Goal: Navigation & Orientation: Find specific page/section

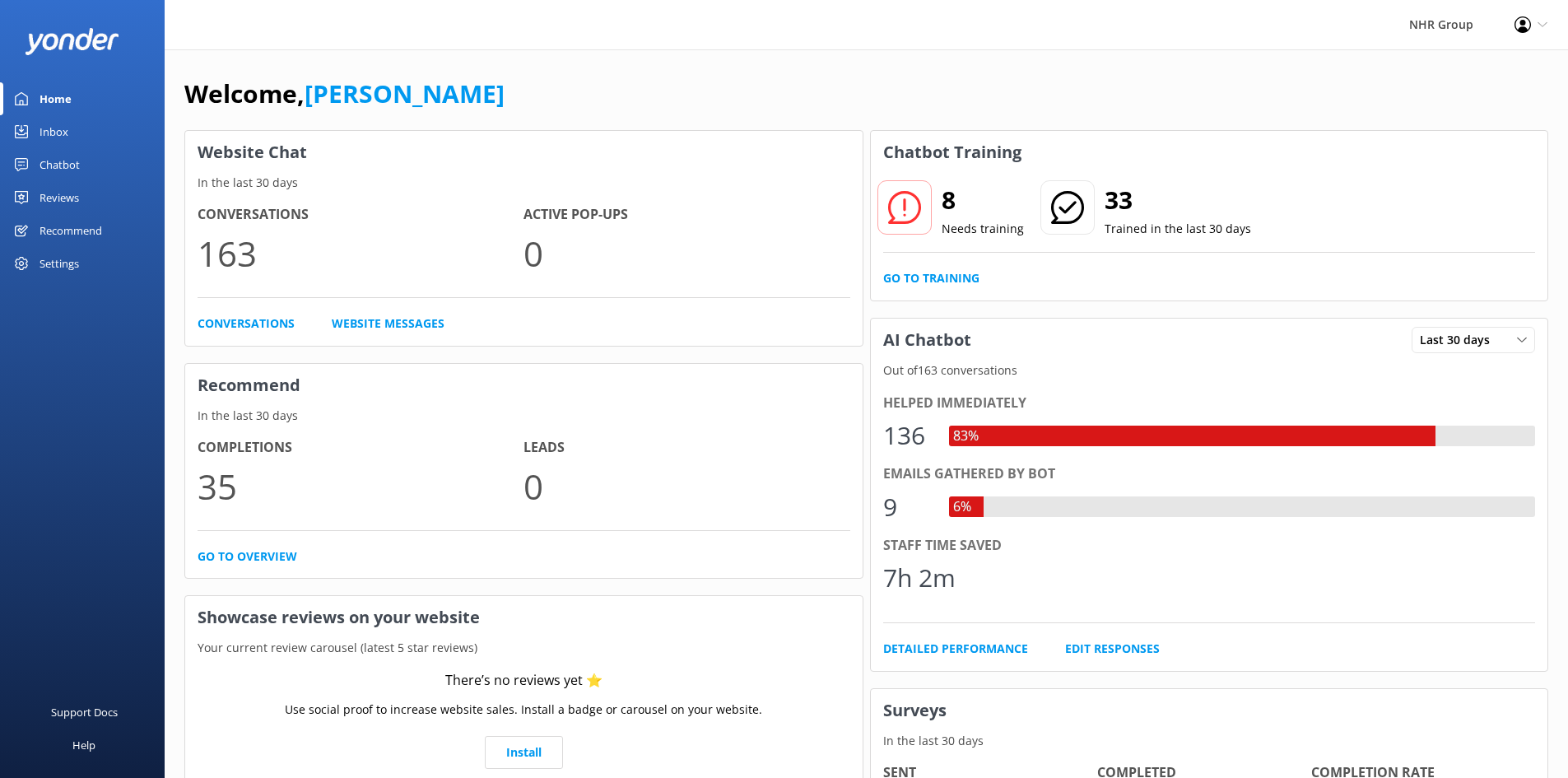
click at [81, 122] on link "Inbox" at bounding box center [82, 131] width 164 height 33
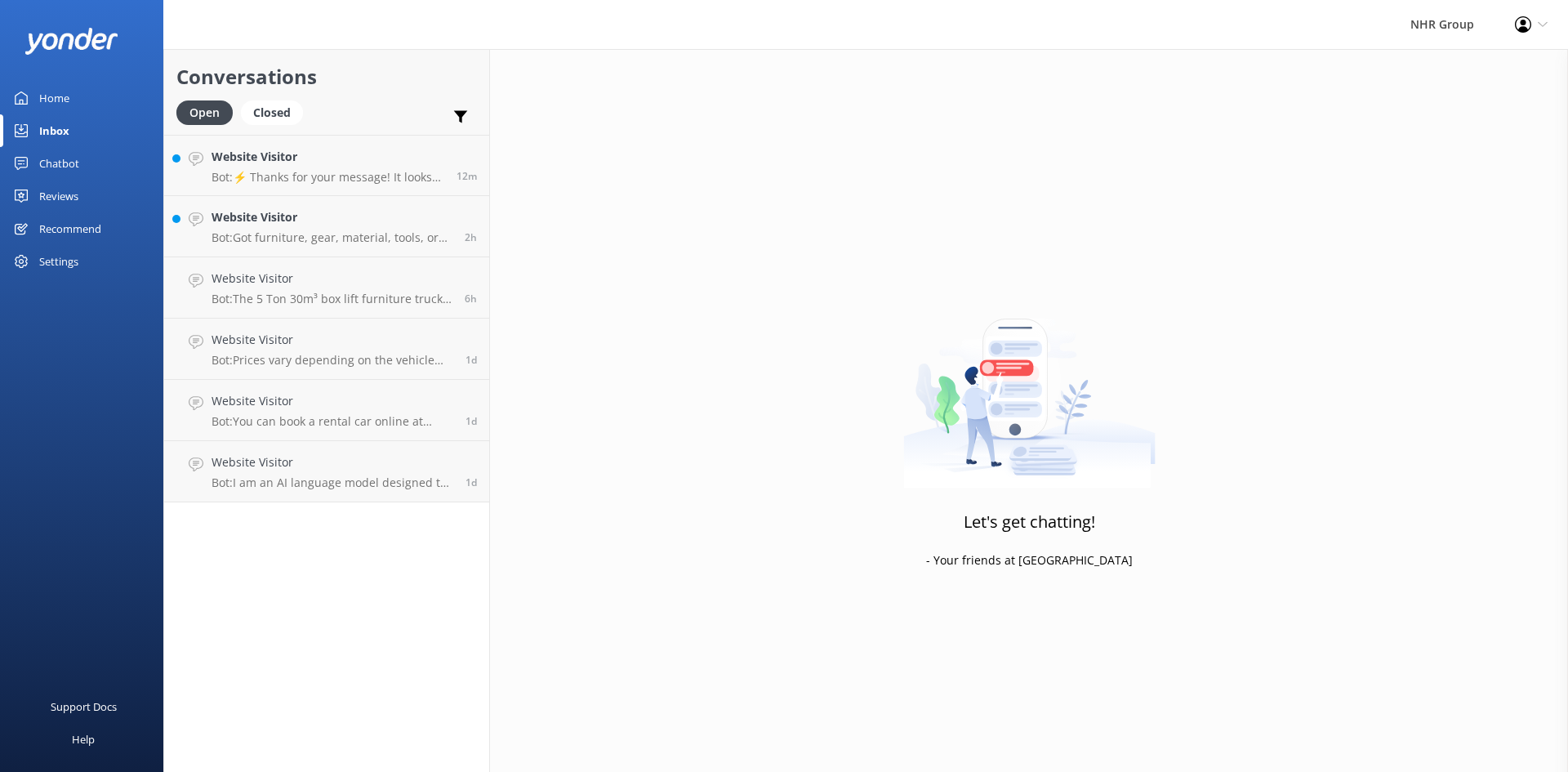
click at [59, 96] on div "Home" at bounding box center [54, 98] width 30 height 33
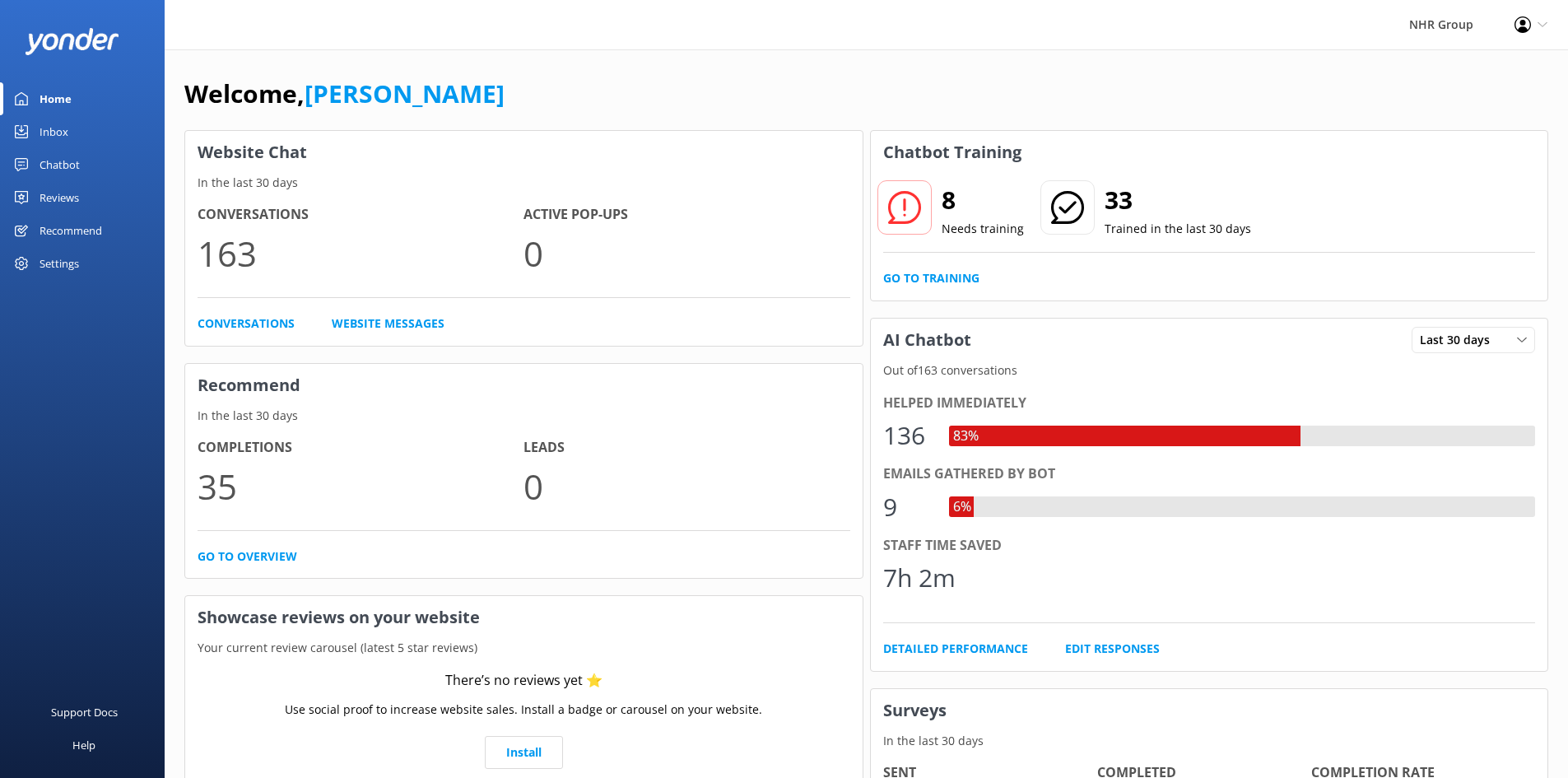
click at [67, 119] on div "Inbox" at bounding box center [53, 131] width 28 height 33
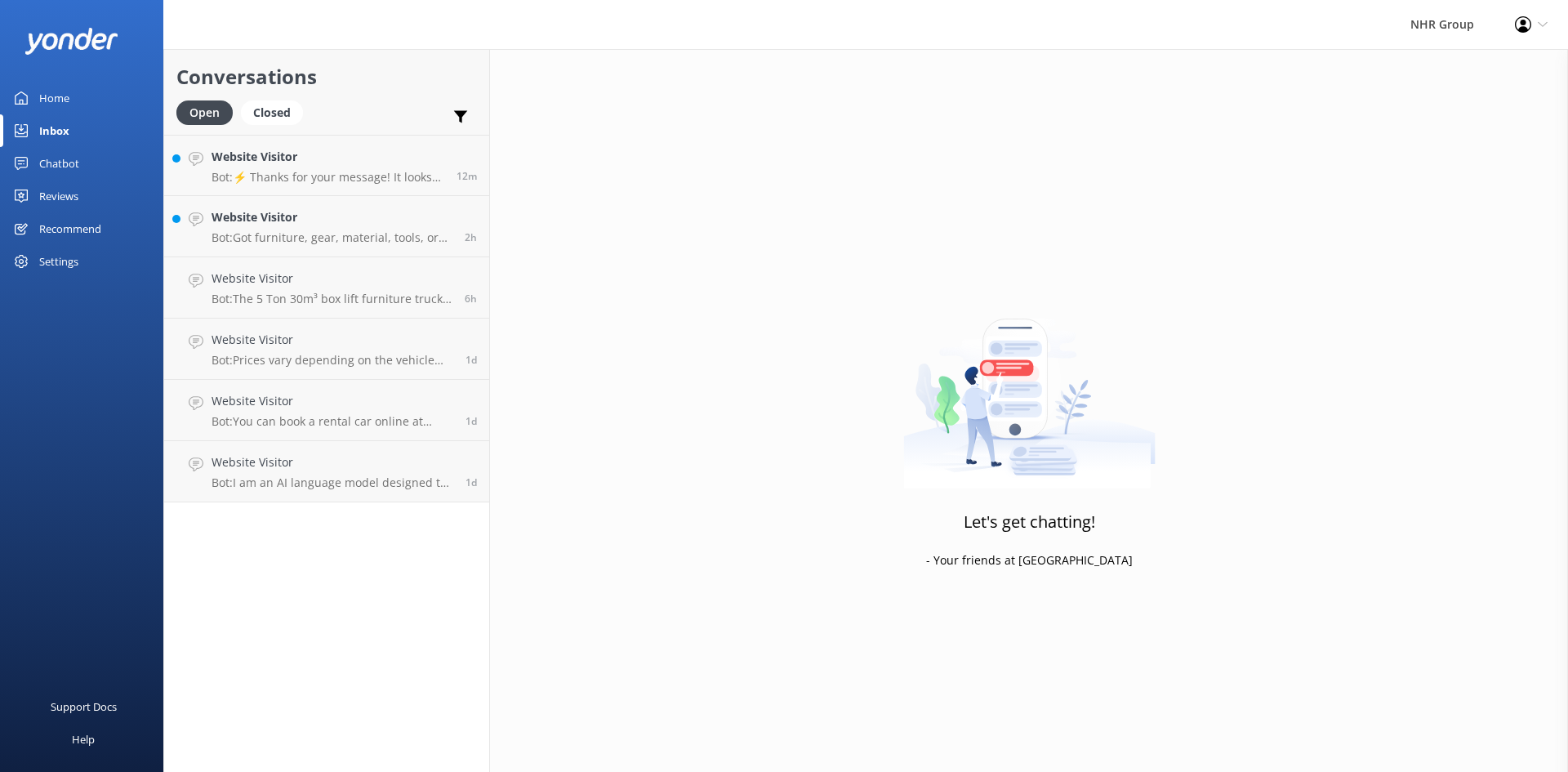
click at [67, 98] on div "Home" at bounding box center [54, 98] width 30 height 33
